Goal: Navigation & Orientation: Find specific page/section

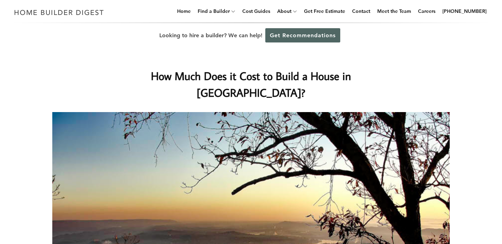
click at [301, 36] on link "Get Recommendations" at bounding box center [302, 35] width 75 height 14
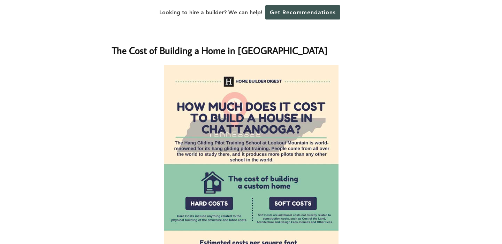
scroll to position [544, 0]
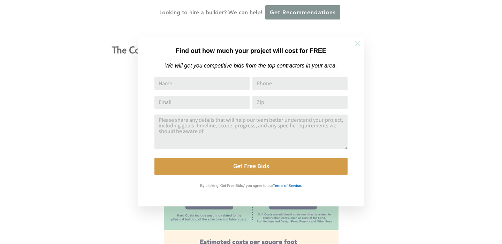
click at [358, 44] on icon at bounding box center [357, 43] width 5 height 5
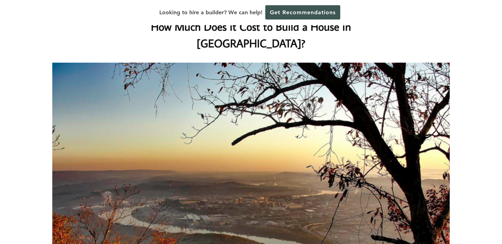
scroll to position [0, 0]
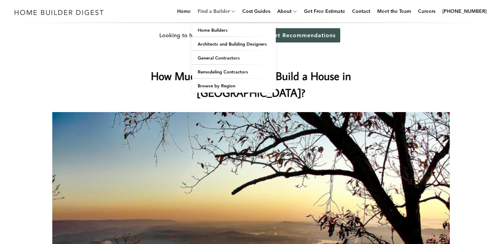
click at [224, 10] on link "Find a Builder" at bounding box center [212, 11] width 35 height 22
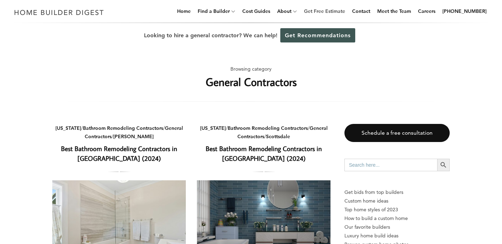
click at [329, 10] on link "Get Free Estimate" at bounding box center [324, 11] width 47 height 22
